Goal: Find specific page/section: Find specific page/section

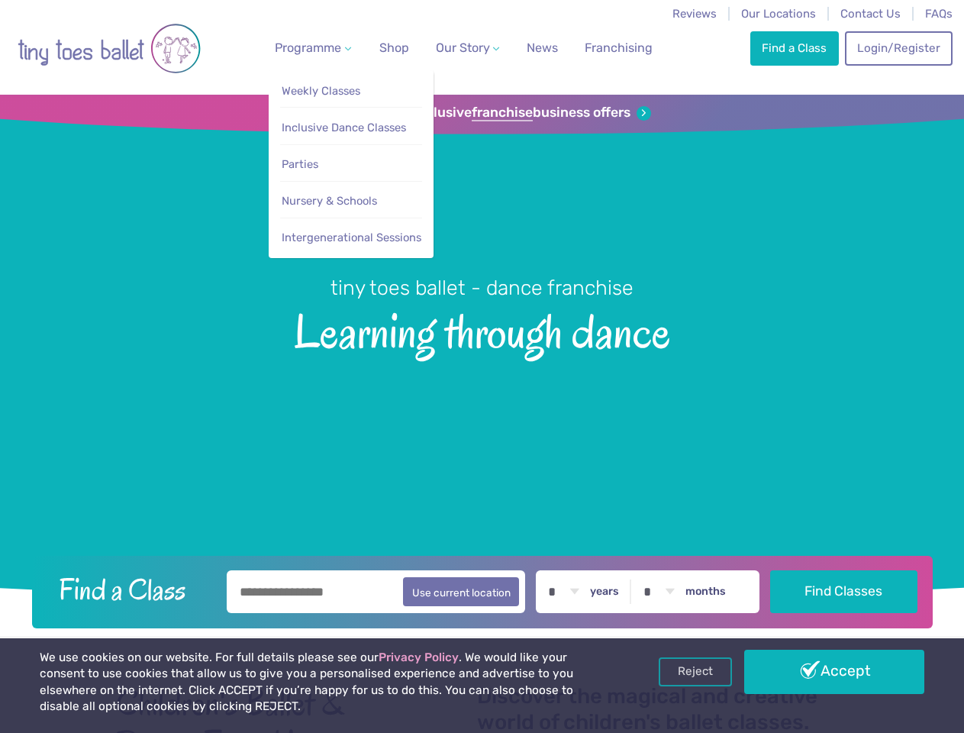
click at [310, 47] on span "Programme" at bounding box center [308, 47] width 66 height 15
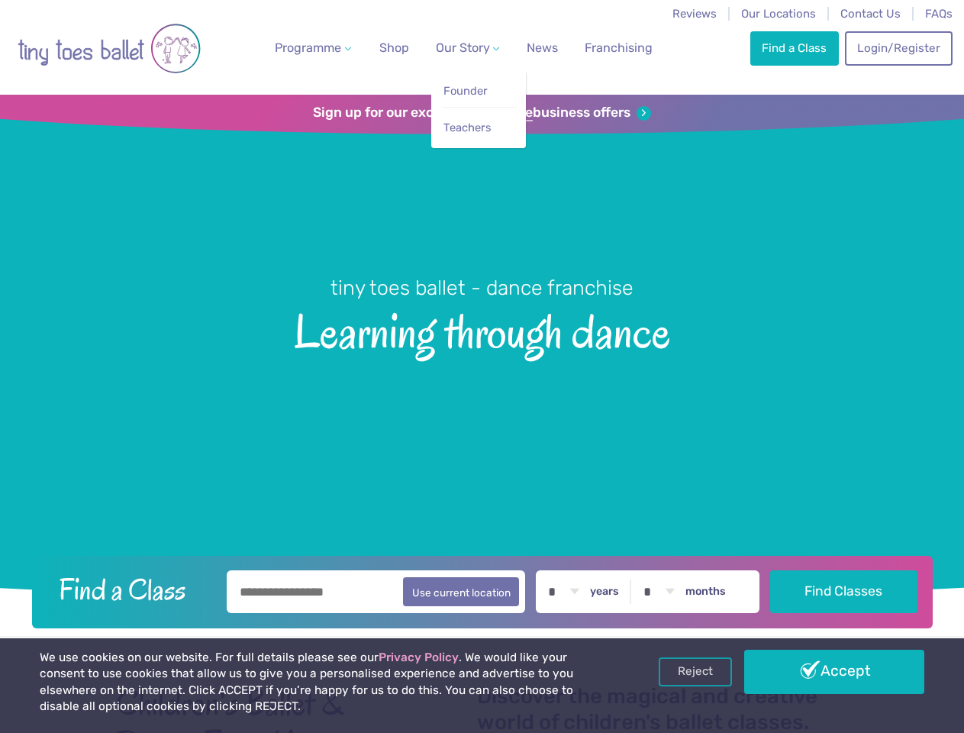
click at [454, 47] on span "Our Story" at bounding box center [463, 47] width 54 height 15
click at [482, 113] on li "Teachers" at bounding box center [479, 124] width 73 height 34
click at [482, 589] on button "Use current location" at bounding box center [461, 591] width 117 height 29
type input "**********"
click at [695, 672] on link "Reject" at bounding box center [695, 671] width 73 height 29
